Goal: Information Seeking & Learning: Check status

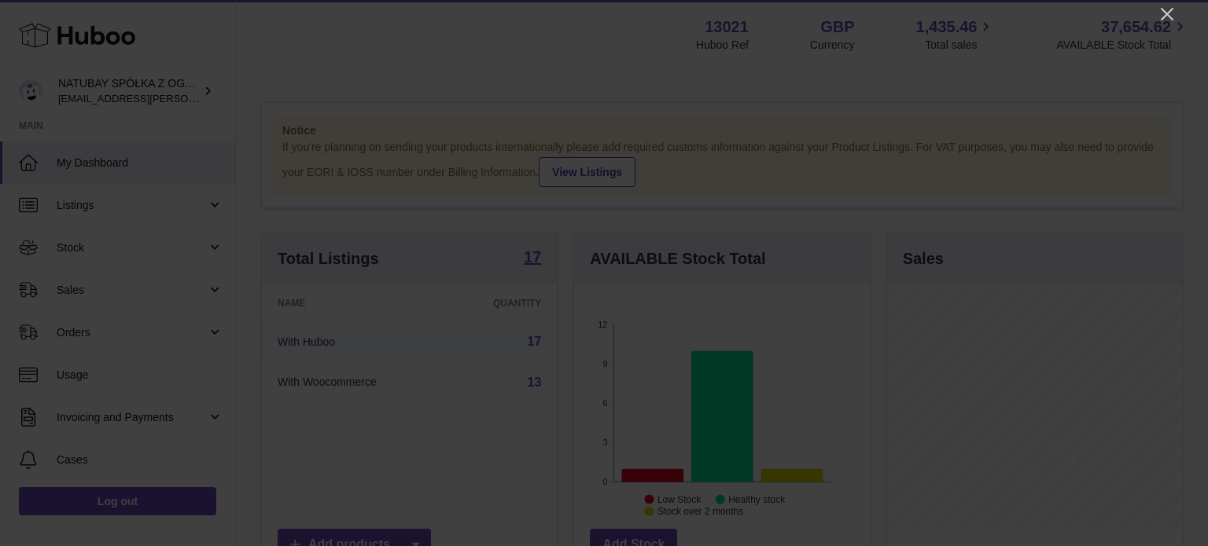
scroll to position [786046, 785996]
click at [1164, 19] on icon "Close" at bounding box center [1166, 14] width 19 height 19
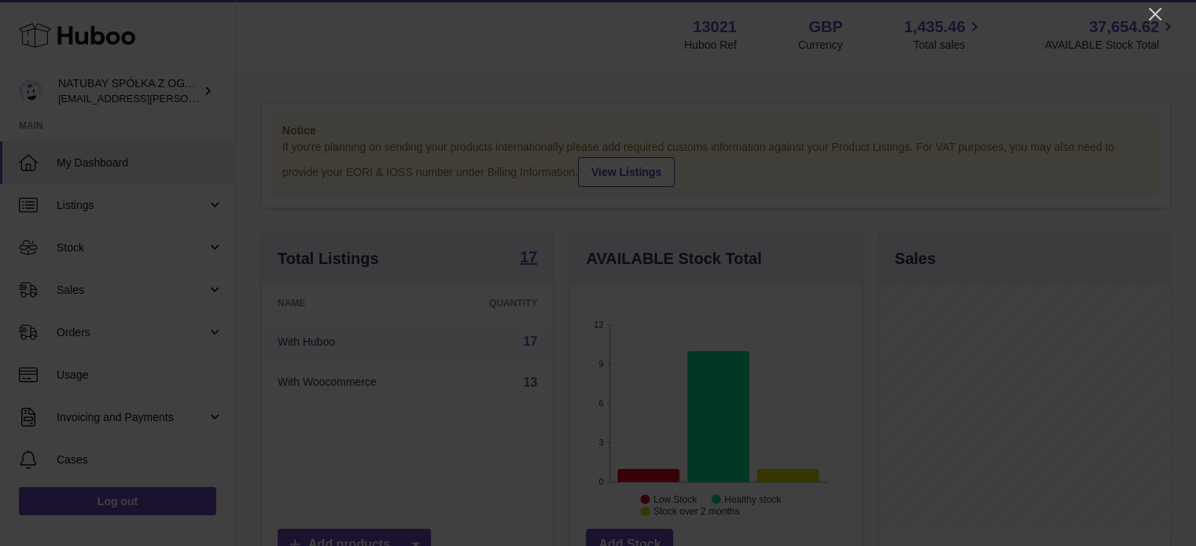
scroll to position [786046, 786000]
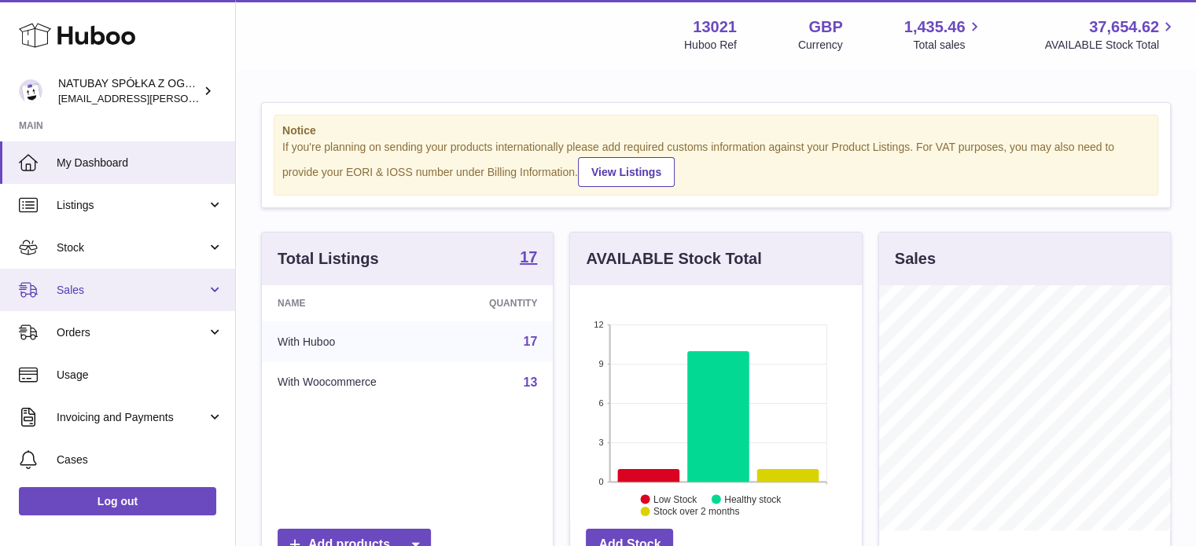
drag, startPoint x: 179, startPoint y: 282, endPoint x: 173, endPoint y: 289, distance: 9.5
click at [179, 283] on span "Sales" at bounding box center [132, 290] width 150 height 15
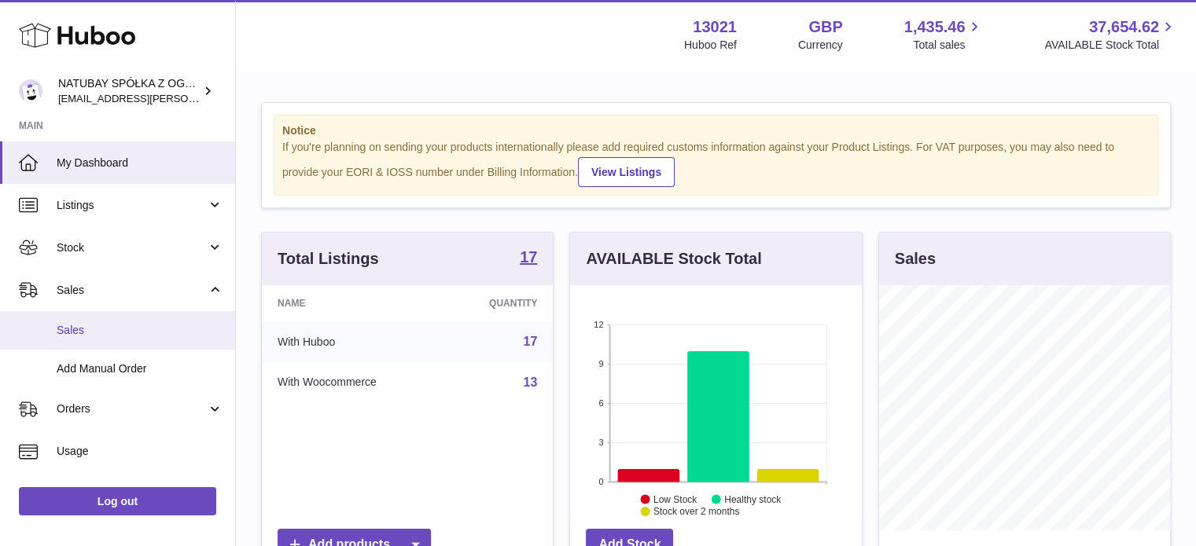
click at [129, 321] on link "Sales" at bounding box center [117, 330] width 235 height 39
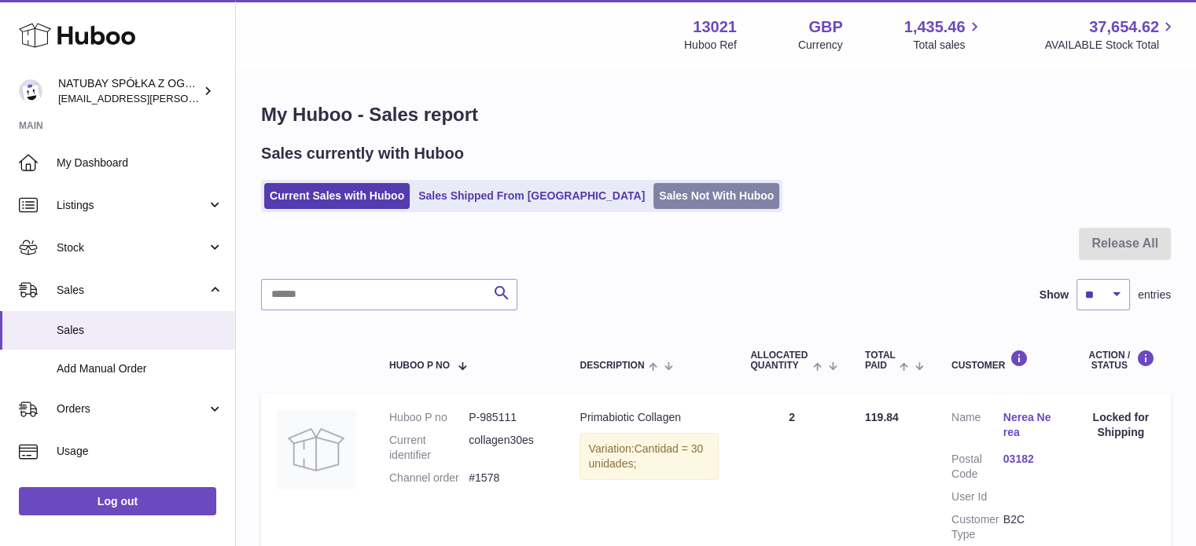
click at [653, 197] on link "Sales Not With Huboo" at bounding box center [716, 196] width 126 height 26
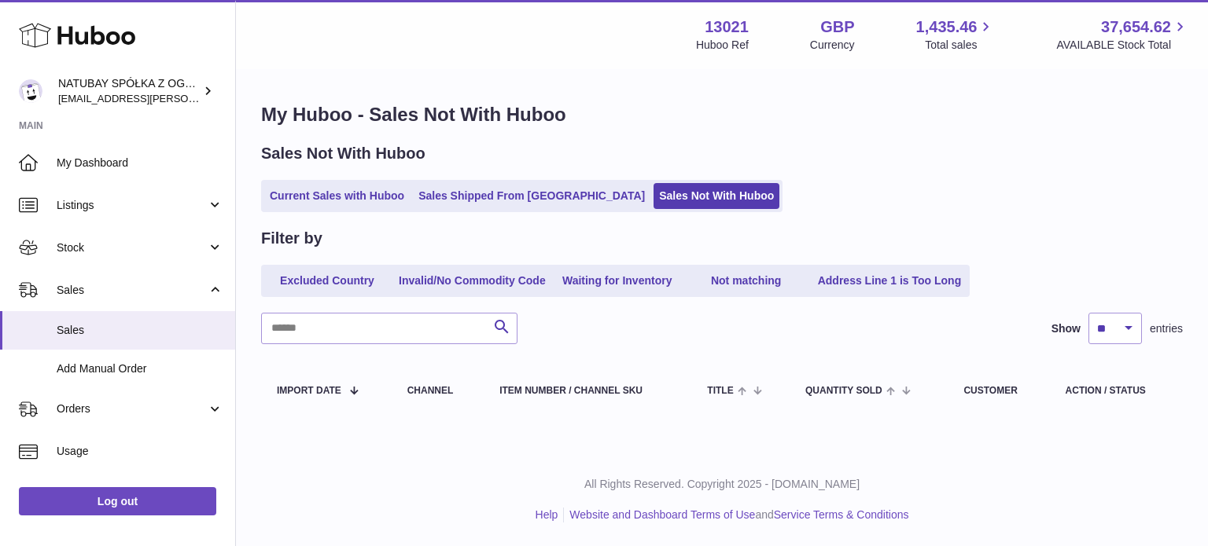
drag, startPoint x: 356, startPoint y: 196, endPoint x: 378, endPoint y: 127, distance: 71.9
click at [356, 196] on link "Current Sales with Huboo" at bounding box center [336, 196] width 145 height 26
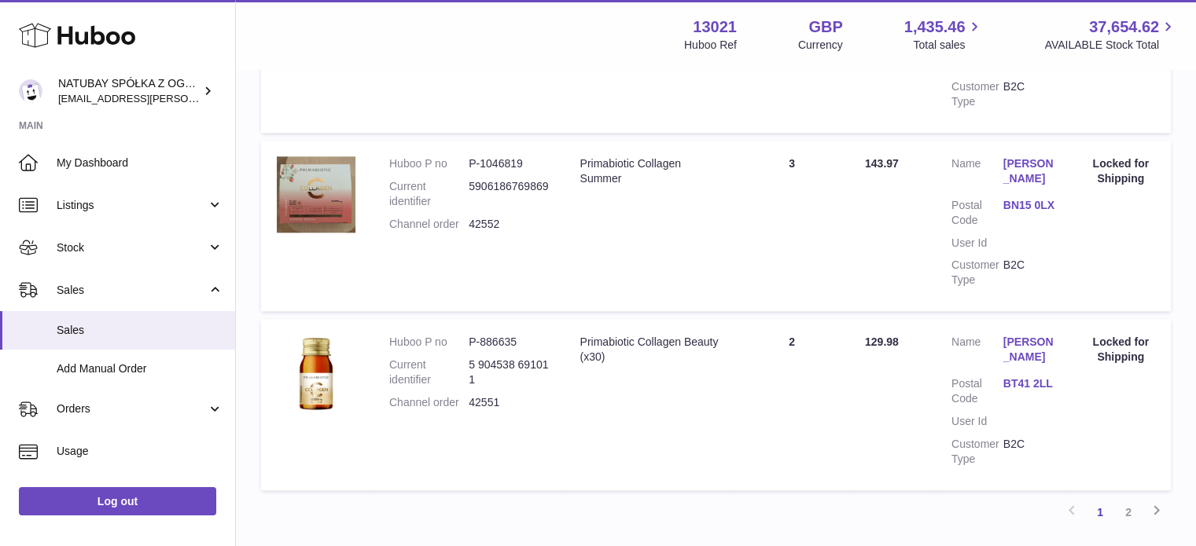
scroll to position [1887, 0]
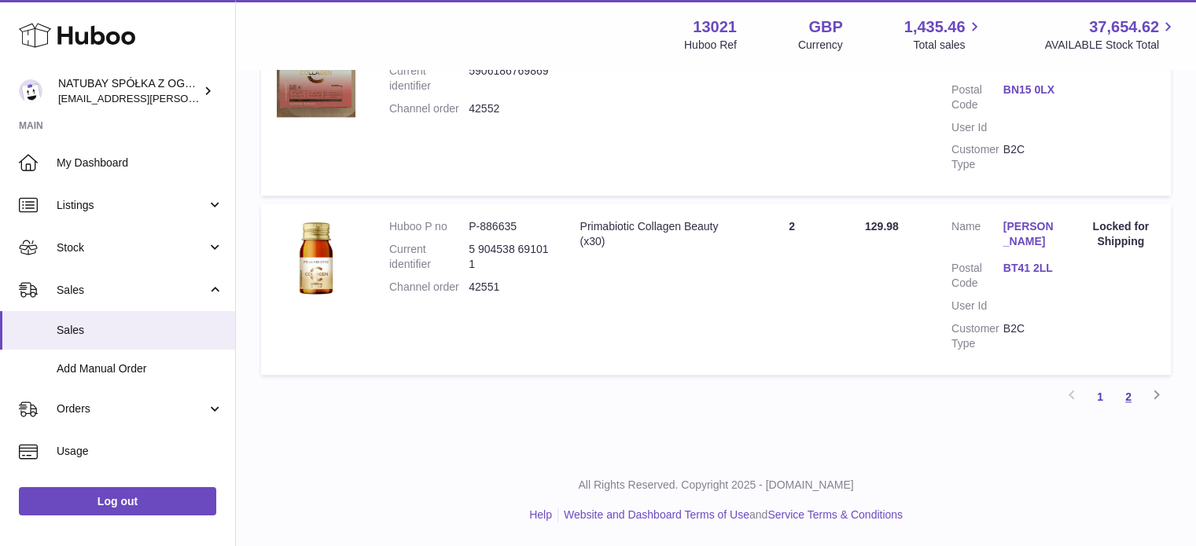
click at [1122, 388] on link "2" at bounding box center [1128, 397] width 28 height 28
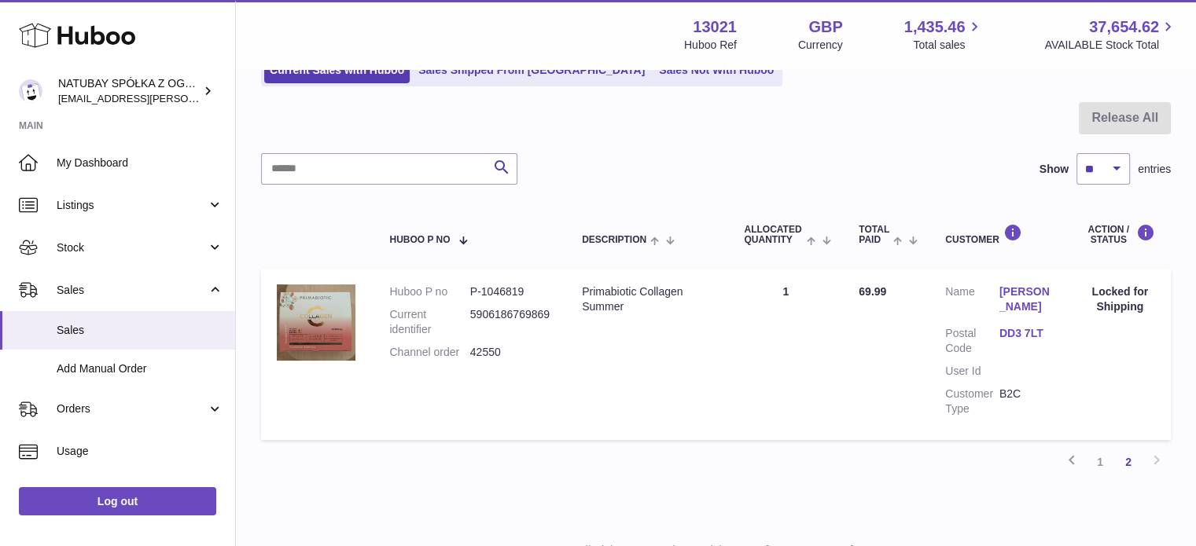
scroll to position [149, 0]
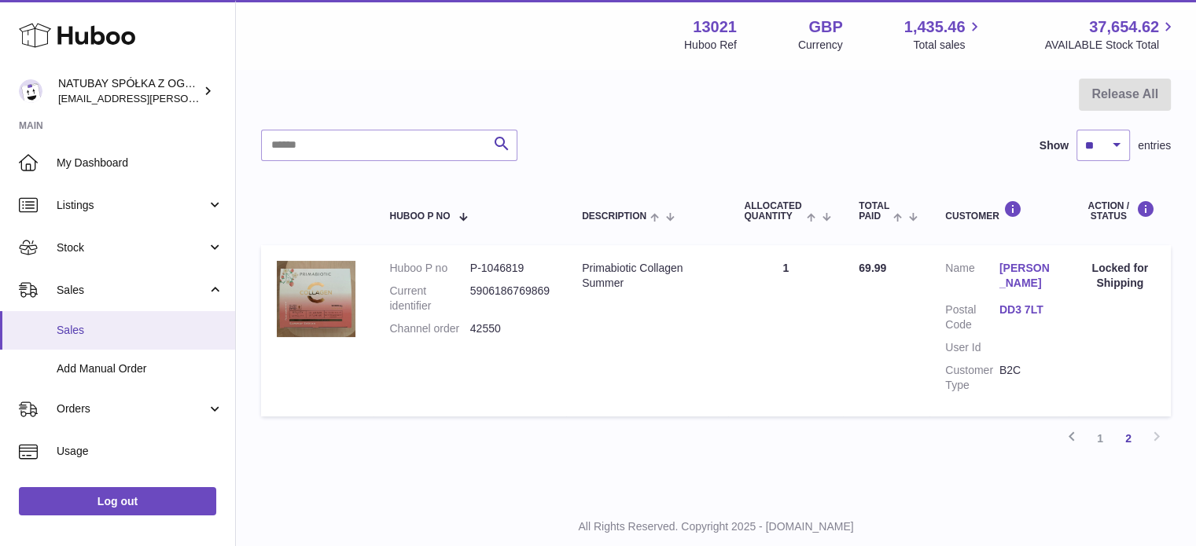
click at [81, 316] on link "Sales" at bounding box center [117, 330] width 235 height 39
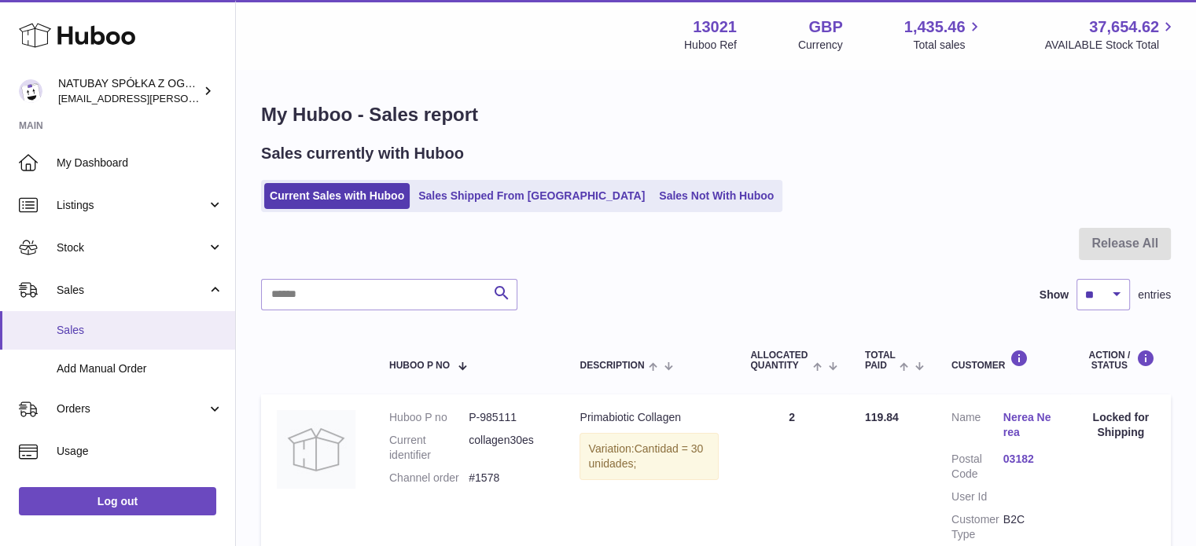
click at [149, 333] on span "Sales" at bounding box center [140, 330] width 167 height 15
click at [660, 192] on link "Sales Not With Huboo" at bounding box center [716, 196] width 126 height 26
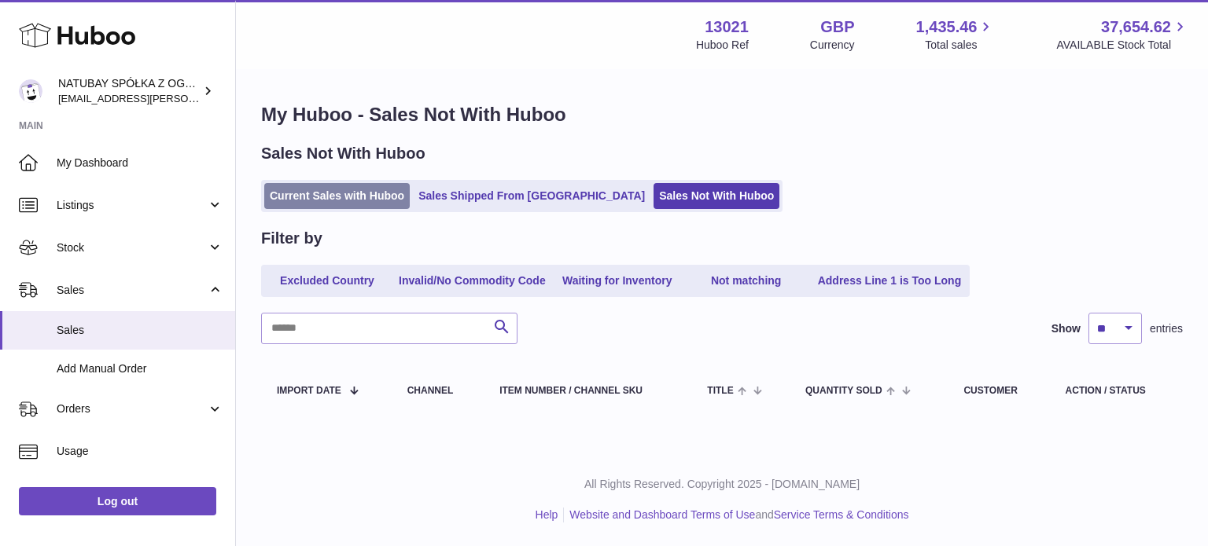
click at [343, 187] on link "Current Sales with Huboo" at bounding box center [336, 196] width 145 height 26
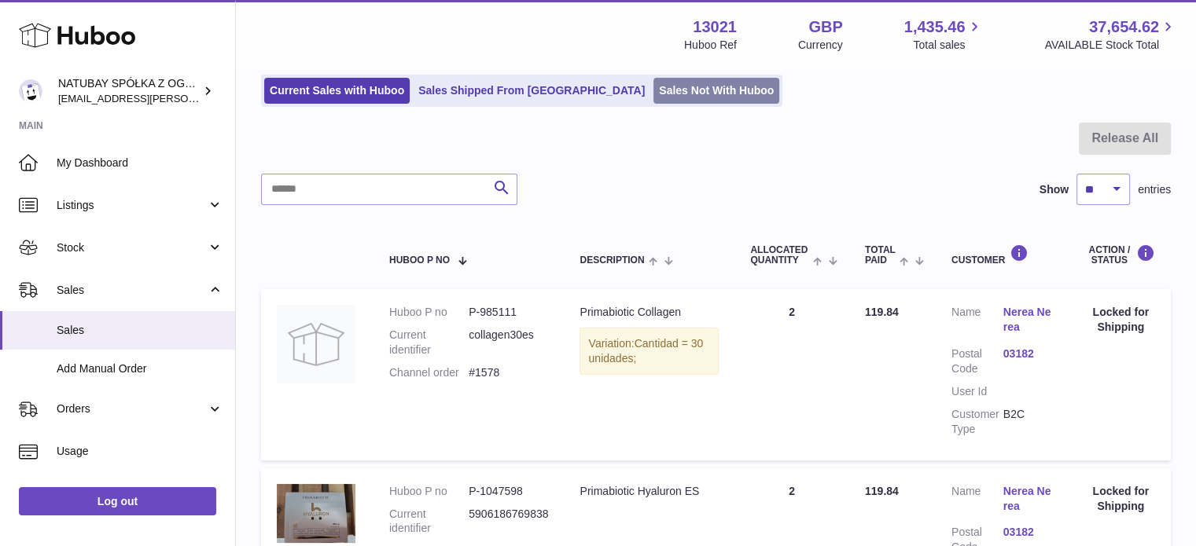
scroll to position [79, 0]
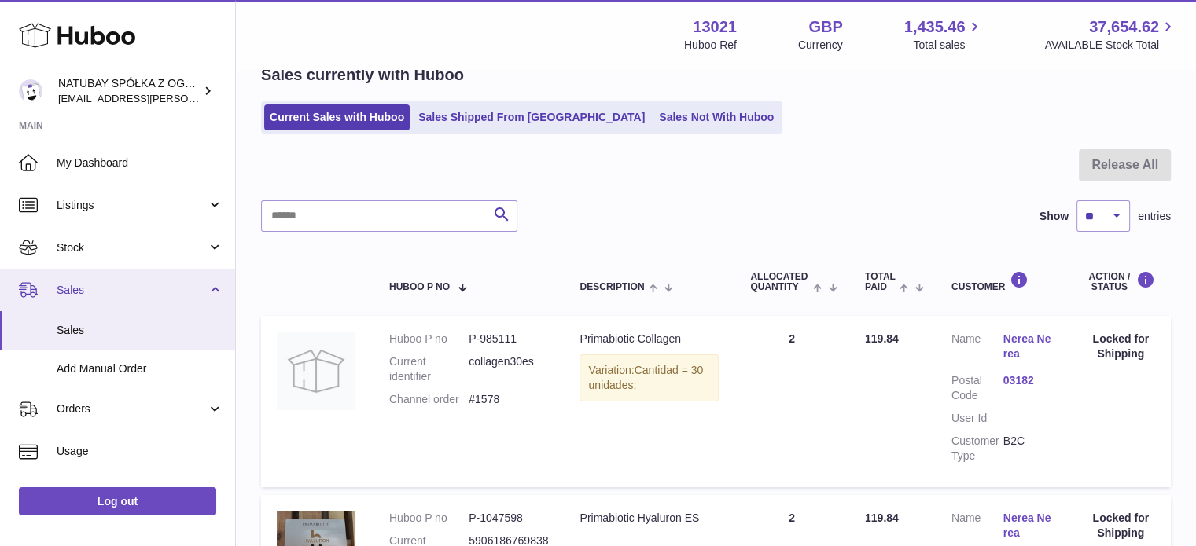
click at [56, 296] on link "Sales" at bounding box center [117, 290] width 235 height 42
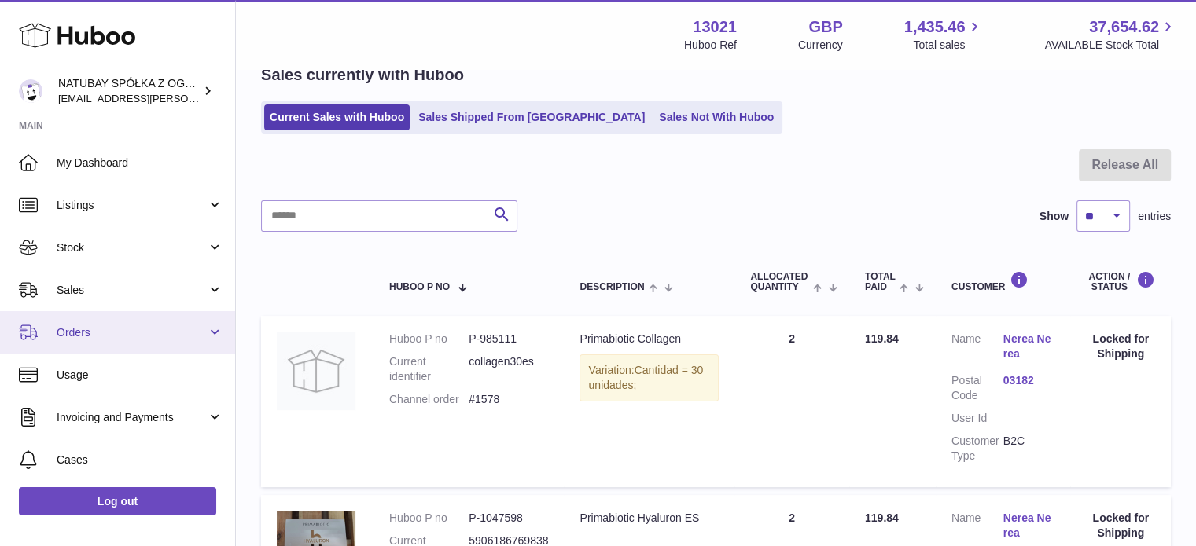
click at [121, 326] on span "Orders" at bounding box center [132, 333] width 150 height 15
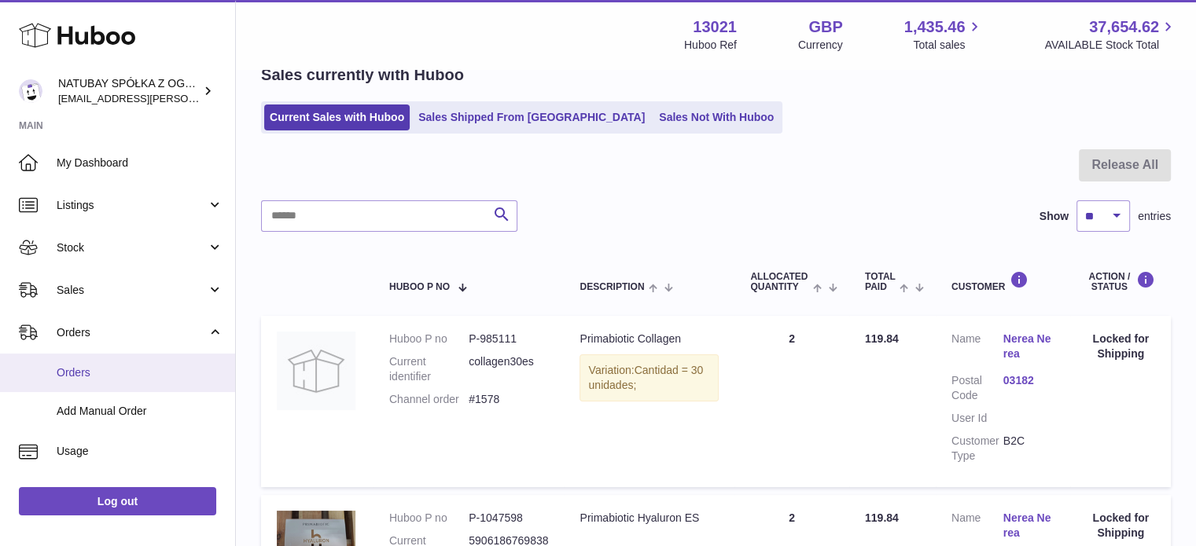
click at [111, 361] on link "Orders" at bounding box center [117, 373] width 235 height 39
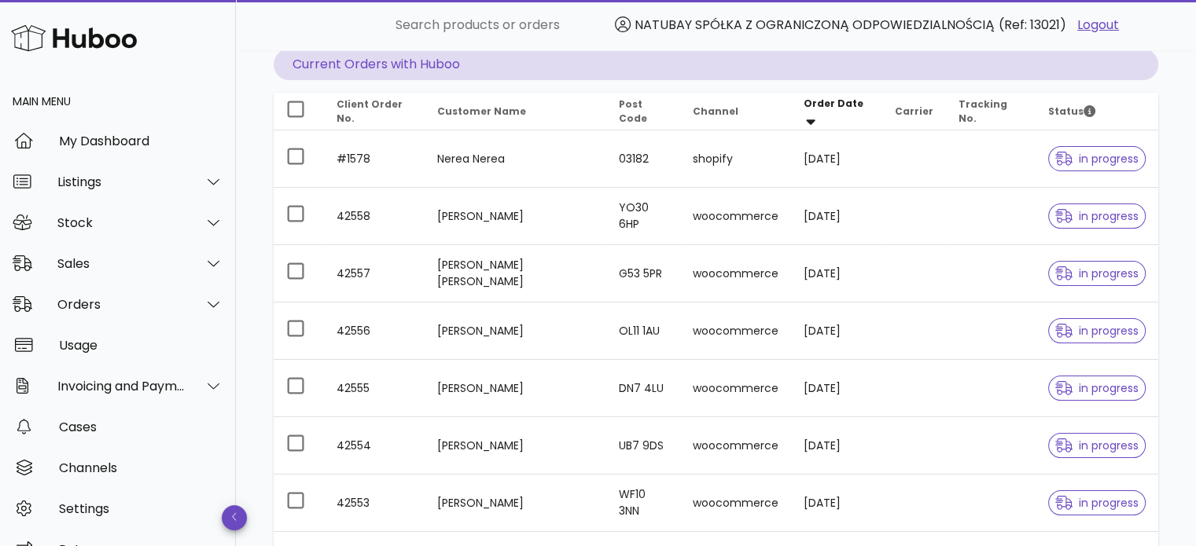
scroll to position [393, 0]
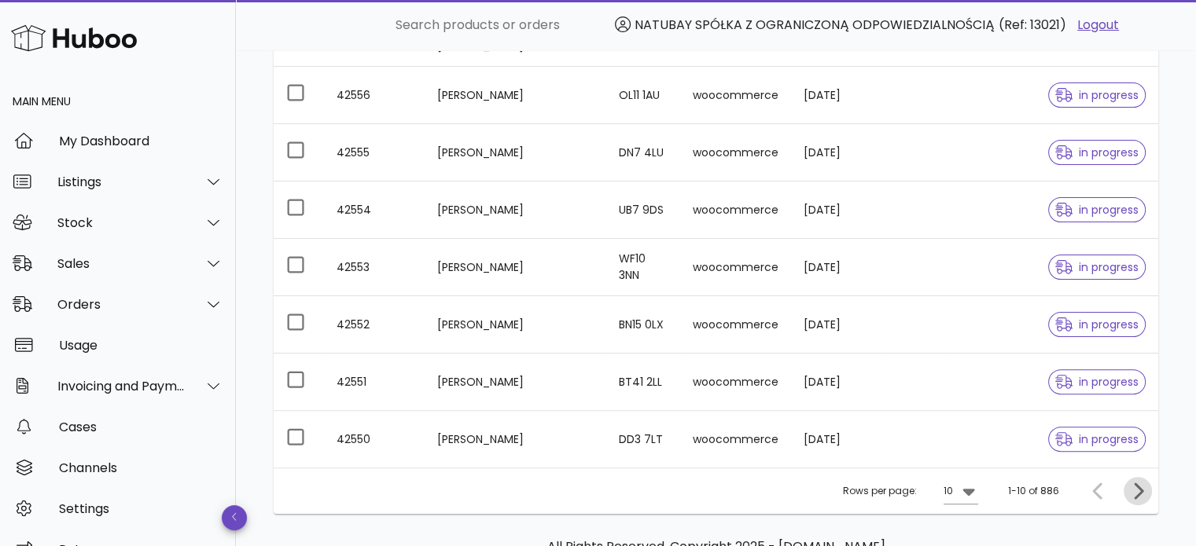
click at [1140, 490] on icon "Next page" at bounding box center [1138, 491] width 9 height 17
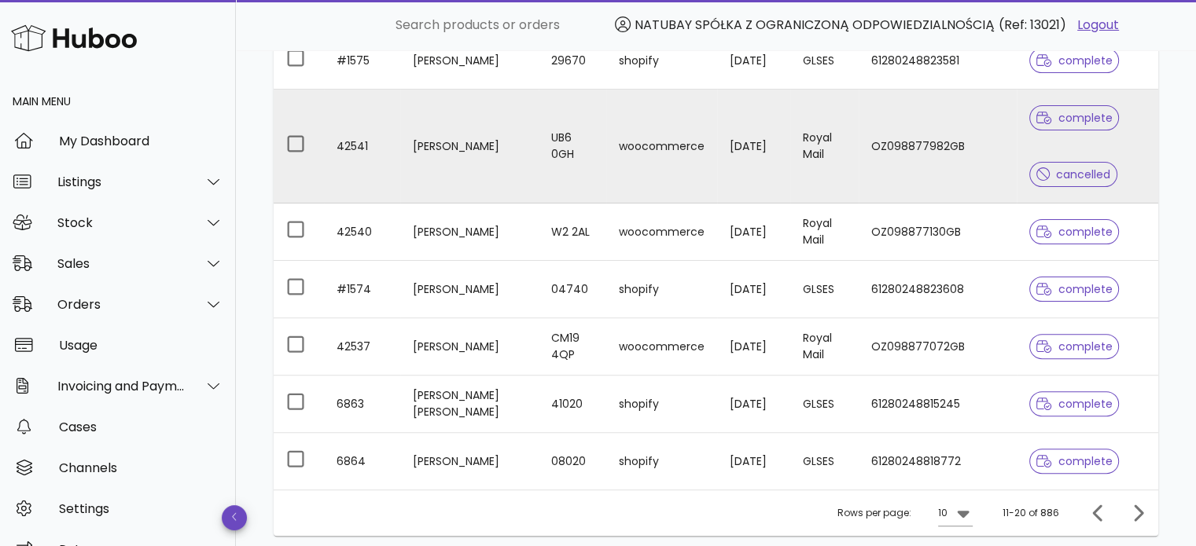
scroll to position [543, 0]
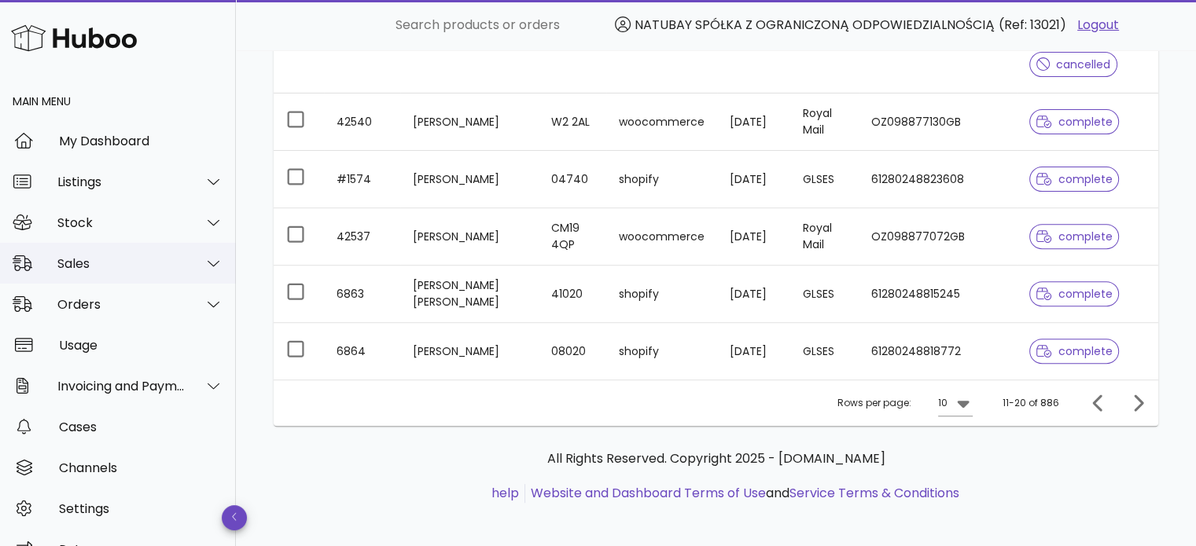
click at [133, 270] on div "Sales" at bounding box center [121, 263] width 128 height 15
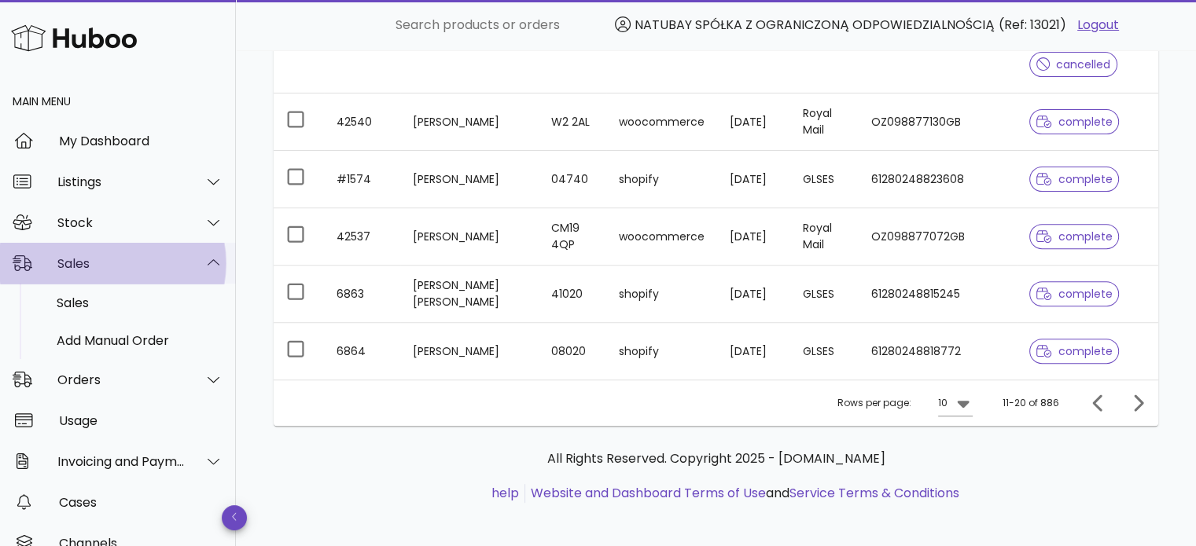
click at [127, 282] on div "Sales" at bounding box center [118, 263] width 236 height 41
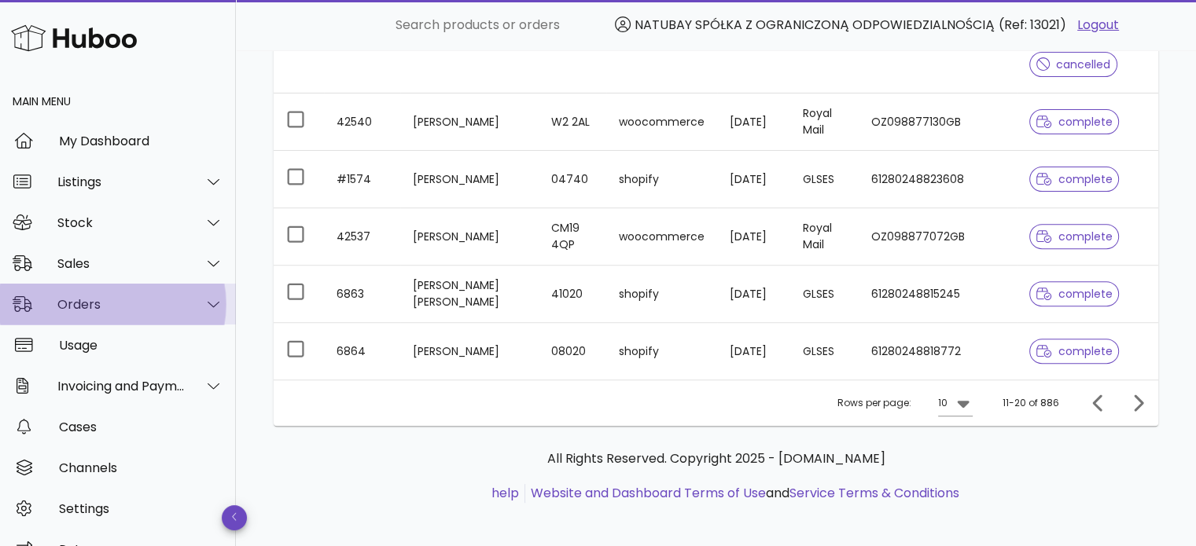
click at [127, 295] on div "Orders" at bounding box center [118, 304] width 236 height 41
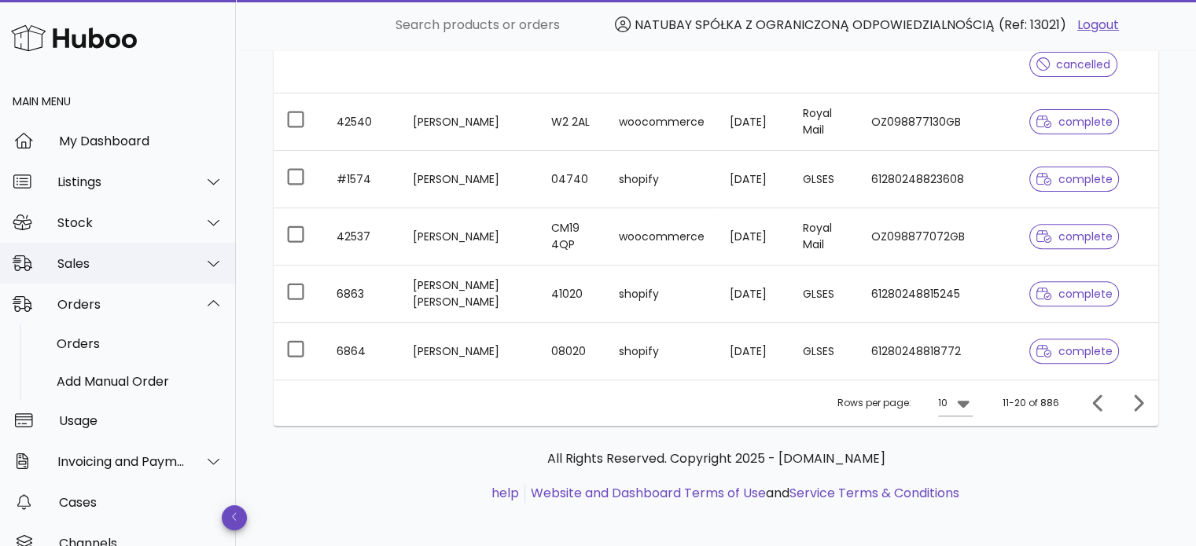
click at [127, 267] on div "Sales" at bounding box center [121, 263] width 128 height 15
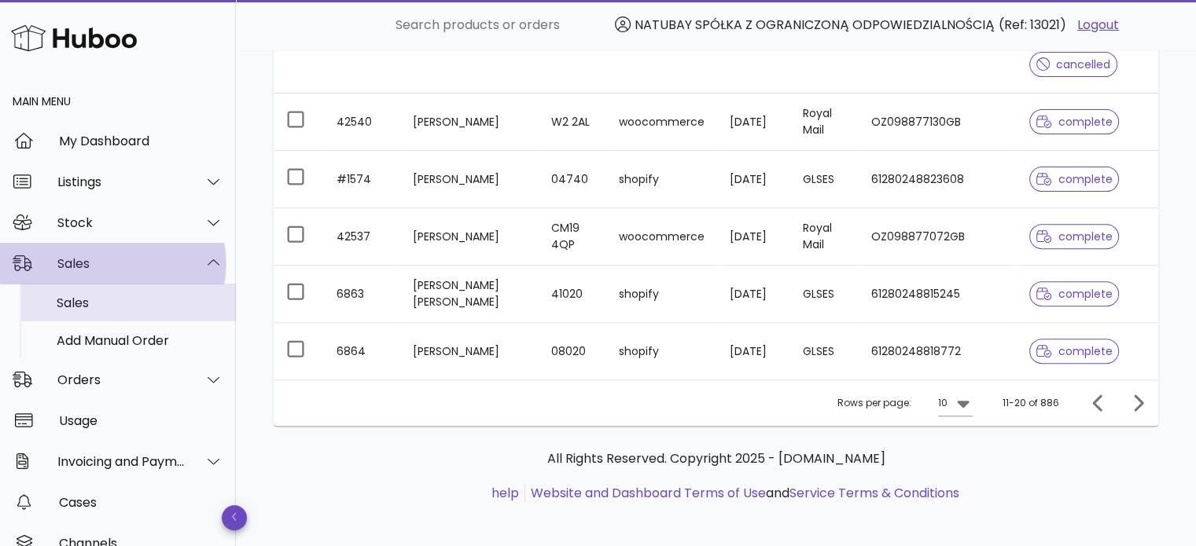
click at [111, 304] on div "Sales" at bounding box center [140, 303] width 167 height 15
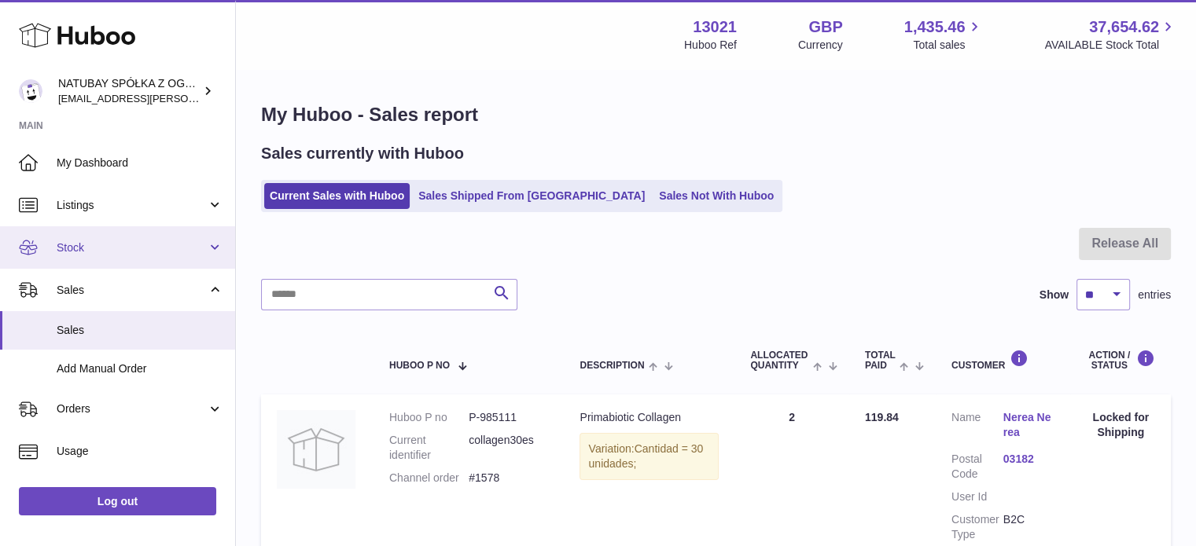
click at [90, 243] on span "Stock" at bounding box center [132, 248] width 150 height 15
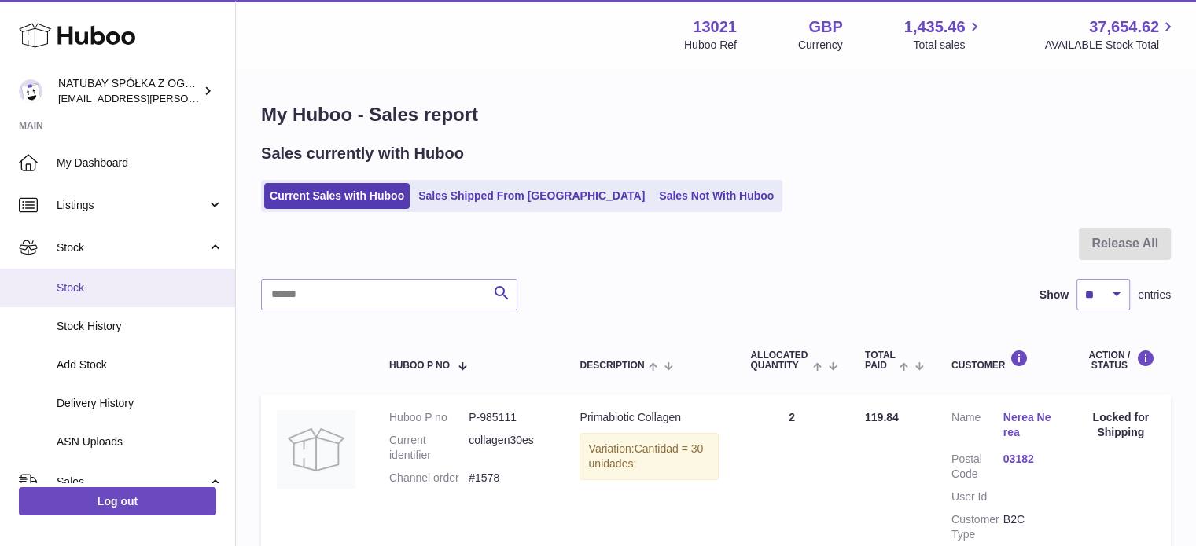
click at [91, 278] on link "Stock" at bounding box center [117, 288] width 235 height 39
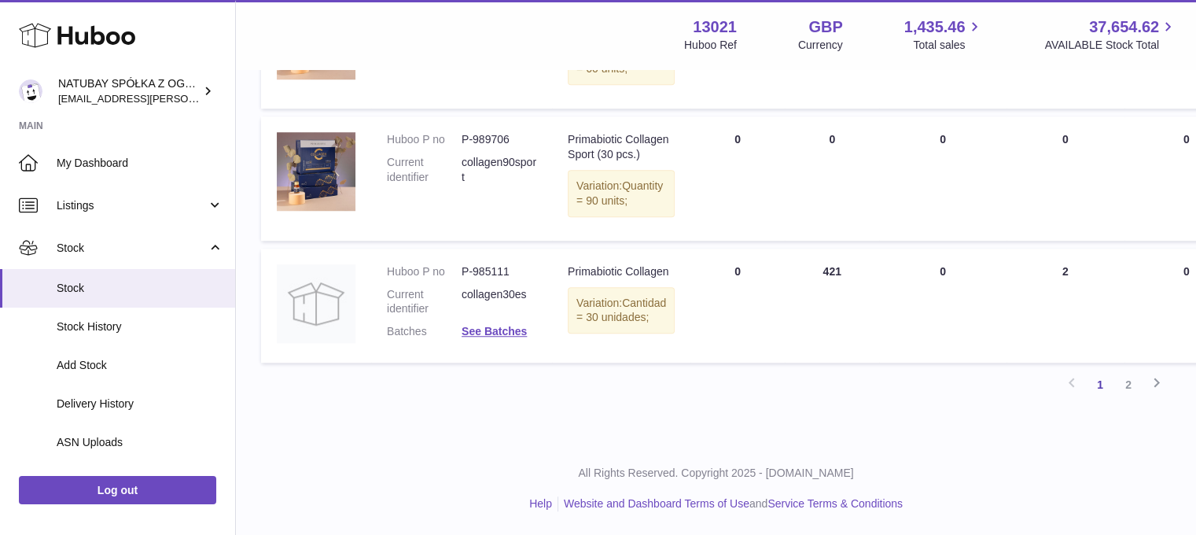
scroll to position [1382, 0]
drag, startPoint x: 771, startPoint y: 533, endPoint x: 819, endPoint y: 537, distance: 48.9
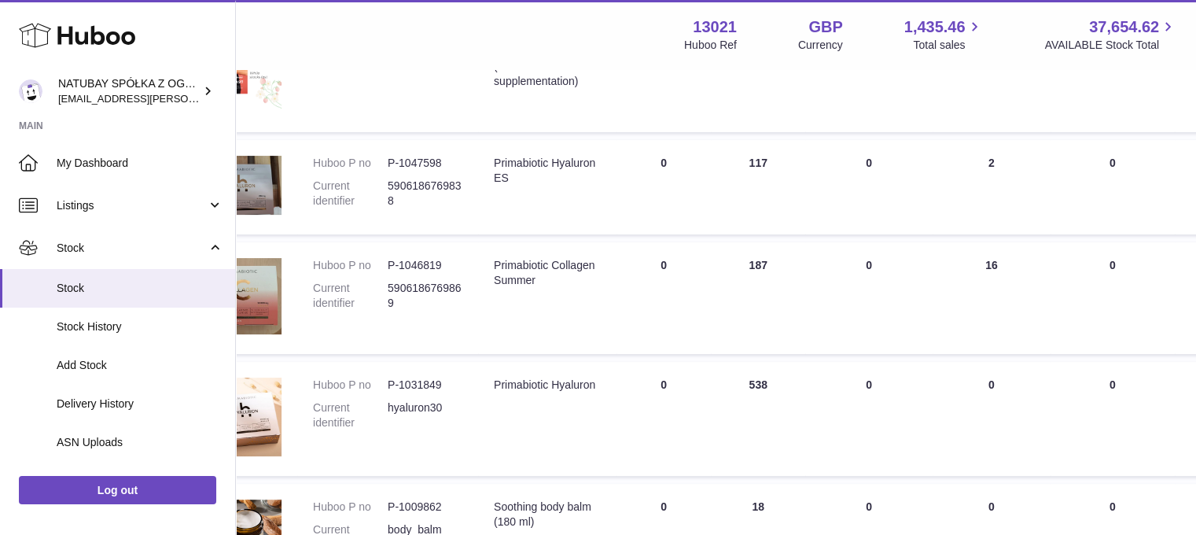
scroll to position [315, 0]
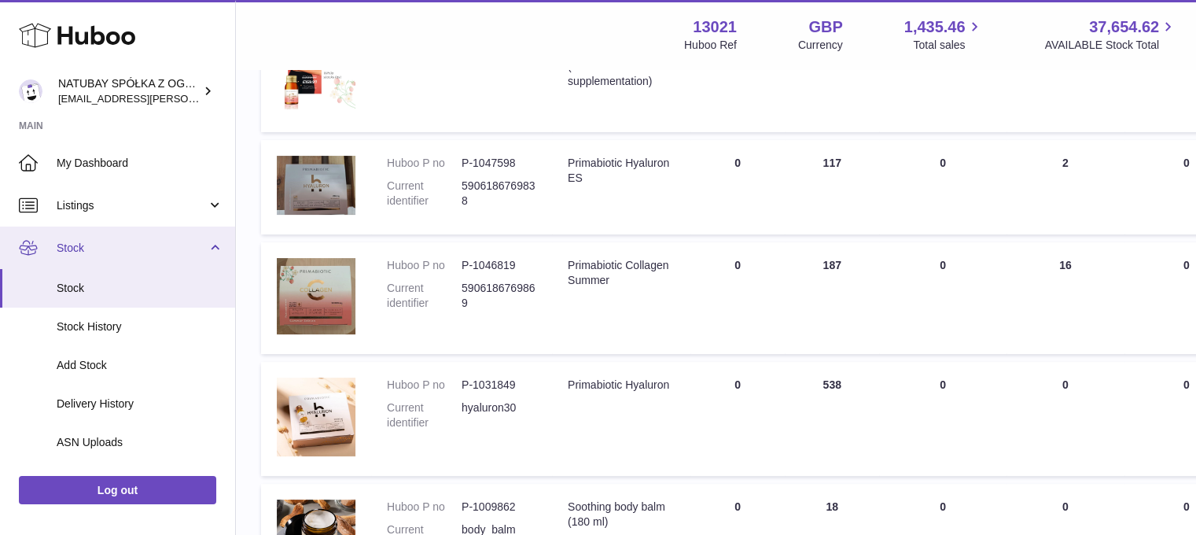
drag, startPoint x: 145, startPoint y: 251, endPoint x: 145, endPoint y: 262, distance: 11.0
click at [145, 251] on span "Stock" at bounding box center [132, 248] width 150 height 15
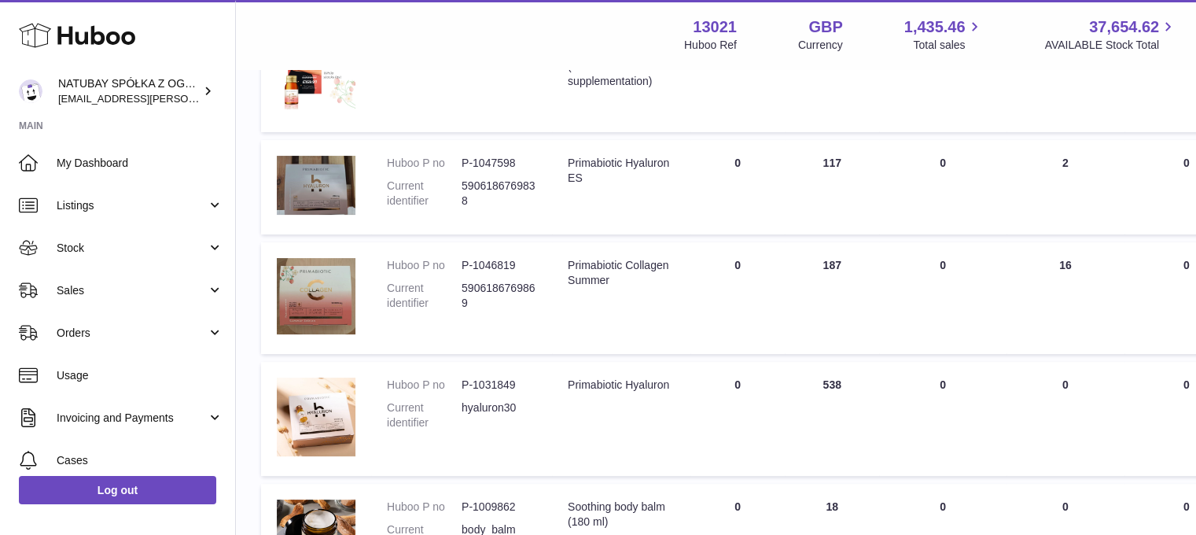
click at [145, 289] on span "Sales" at bounding box center [132, 290] width 150 height 15
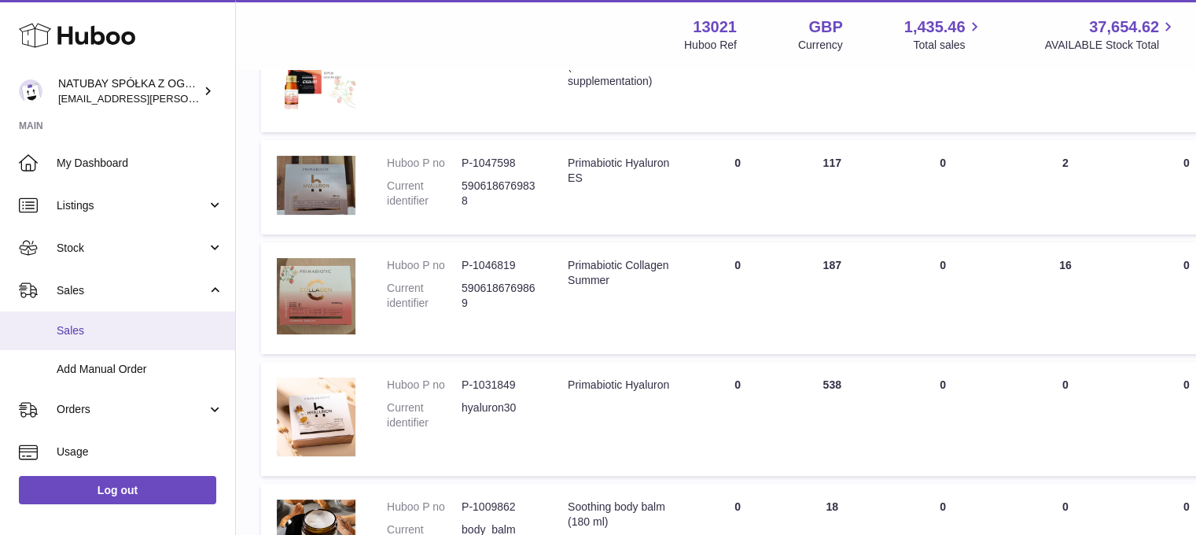
click at [141, 316] on link "Sales" at bounding box center [117, 330] width 235 height 39
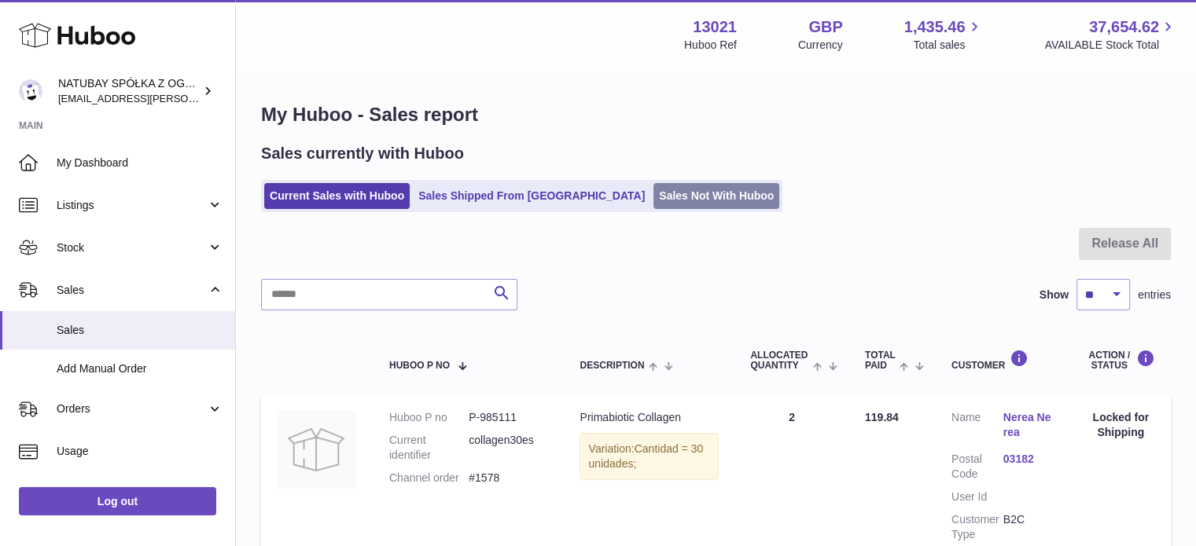
click at [653, 189] on link "Sales Not With Huboo" at bounding box center [716, 196] width 126 height 26
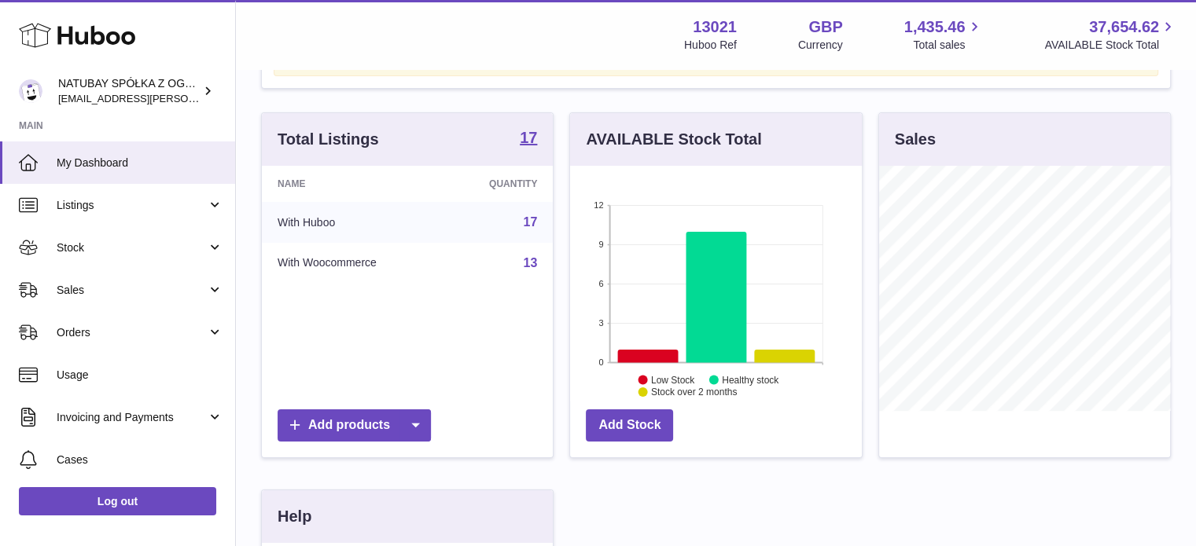
scroll to position [236, 0]
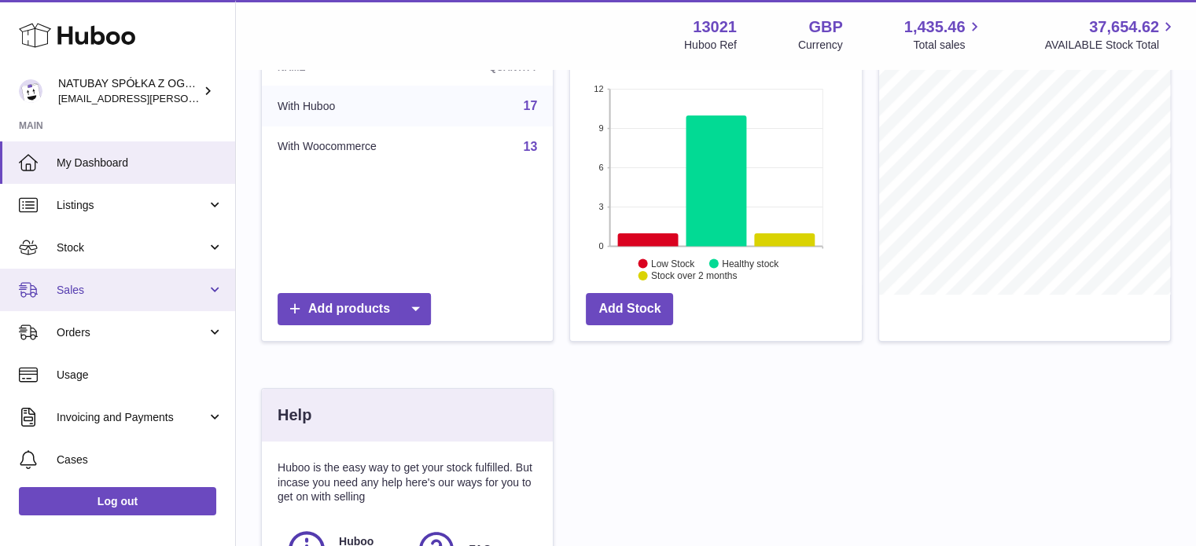
click at [83, 275] on link "Sales" at bounding box center [117, 290] width 235 height 42
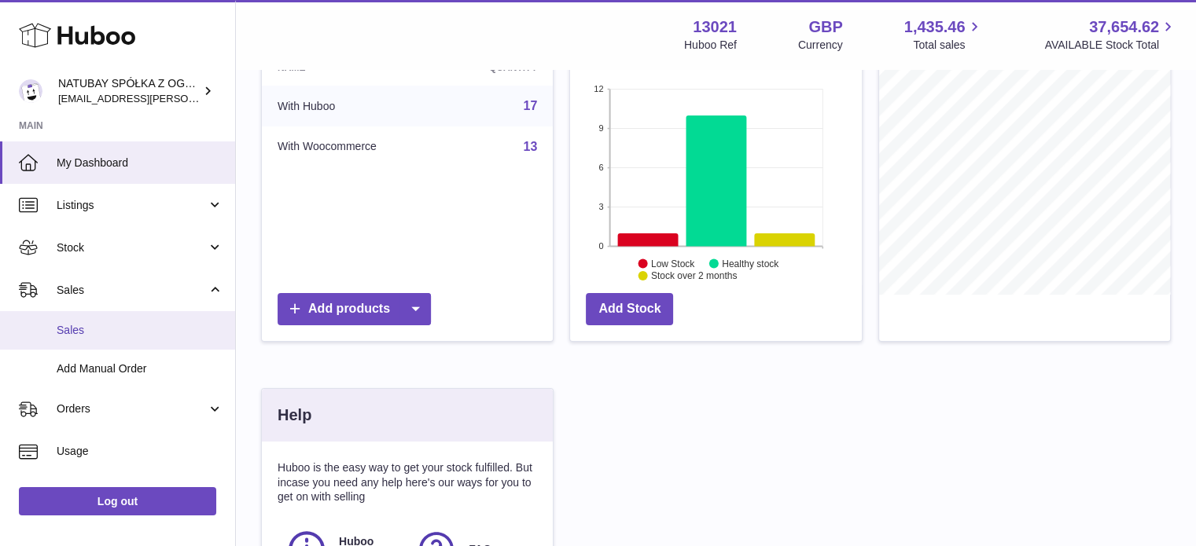
click at [94, 323] on span "Sales" at bounding box center [140, 330] width 167 height 15
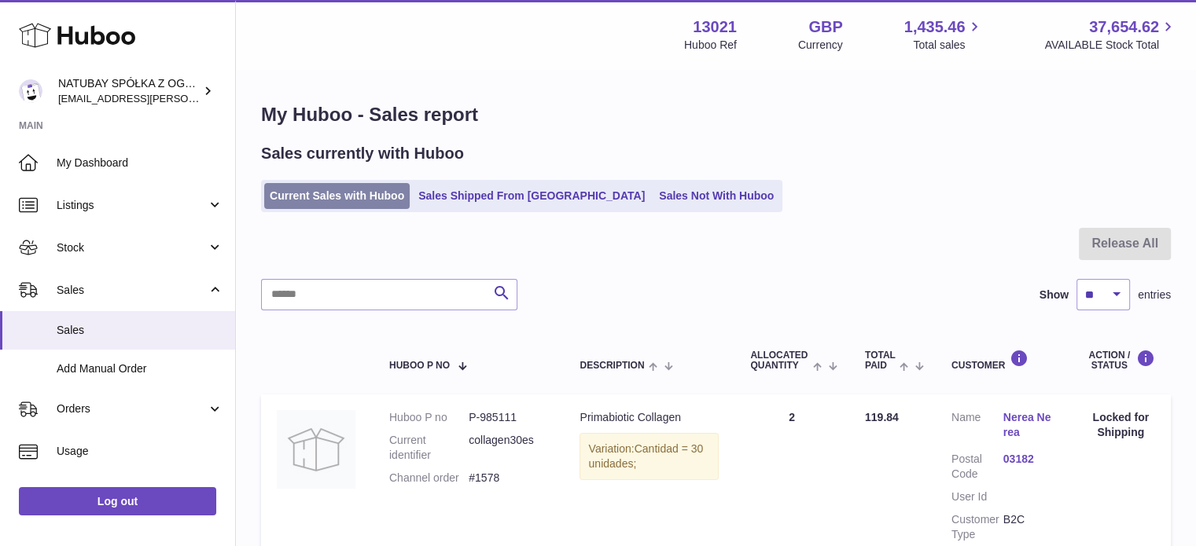
click at [333, 186] on link "Current Sales with Huboo" at bounding box center [336, 196] width 145 height 26
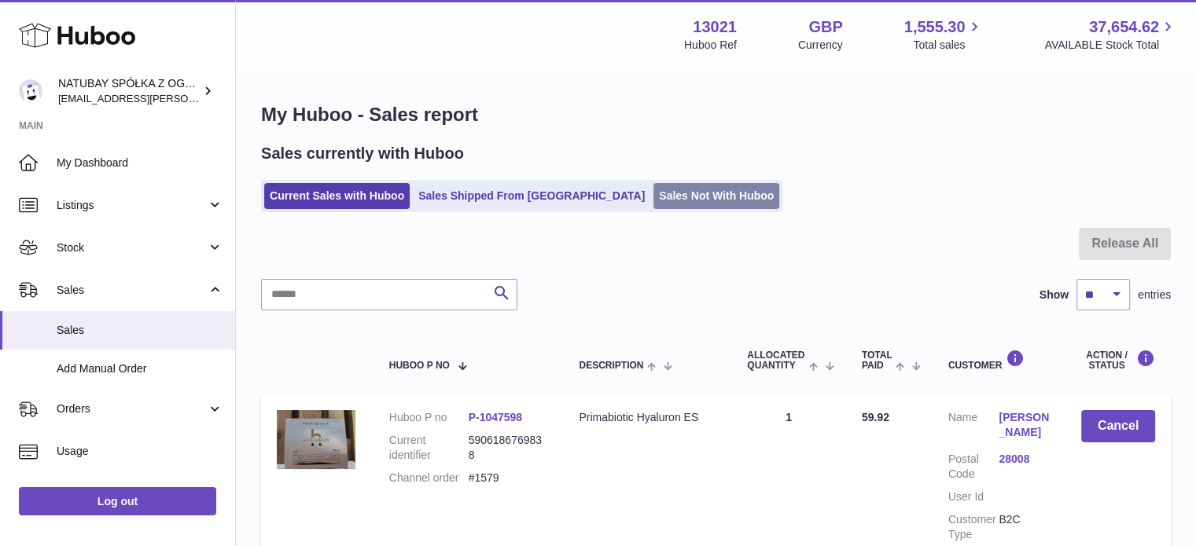
click at [653, 204] on link "Sales Not With Huboo" at bounding box center [716, 196] width 126 height 26
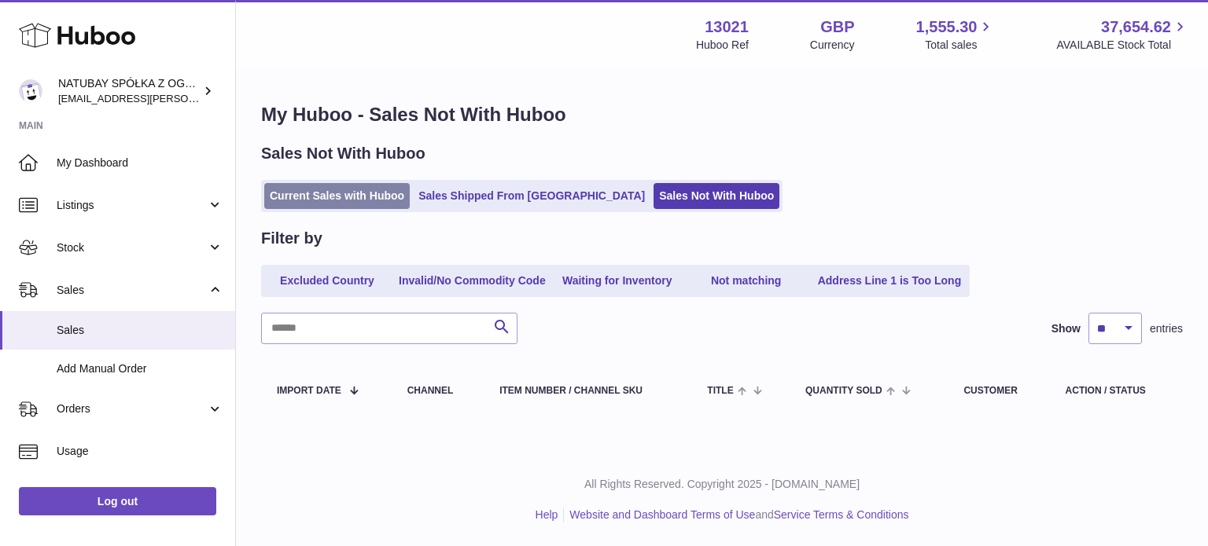
click at [381, 198] on link "Current Sales with Huboo" at bounding box center [336, 196] width 145 height 26
